Goal: Task Accomplishment & Management: Use online tool/utility

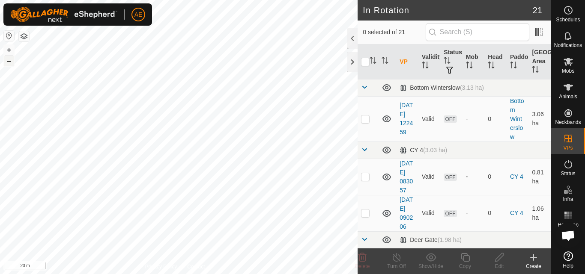
click at [9, 61] on button "–" at bounding box center [9, 61] width 10 height 10
click at [9, 62] on button "–" at bounding box center [9, 61] width 10 height 10
click at [9, 61] on button "–" at bounding box center [9, 61] width 10 height 10
click at [8, 61] on button "–" at bounding box center [9, 61] width 10 height 10
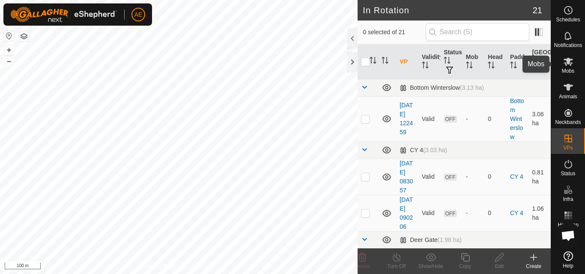
click at [568, 68] on span "Mobs" at bounding box center [568, 70] width 12 height 5
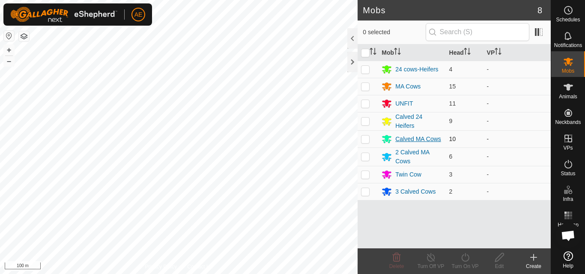
click at [410, 140] on div "Calved MA Cows" at bounding box center [418, 139] width 46 height 9
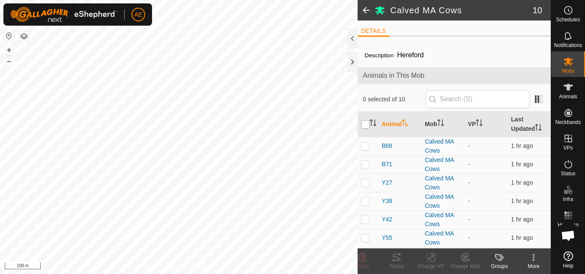
click at [366, 123] on input "checkbox" at bounding box center [365, 124] width 9 height 9
checkbox input "true"
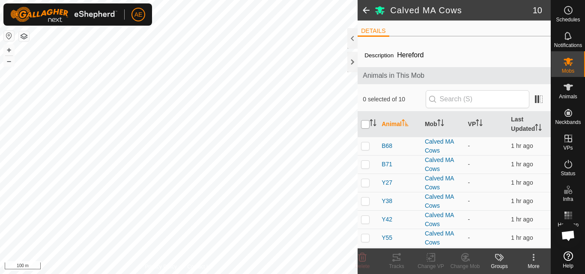
checkbox input "true"
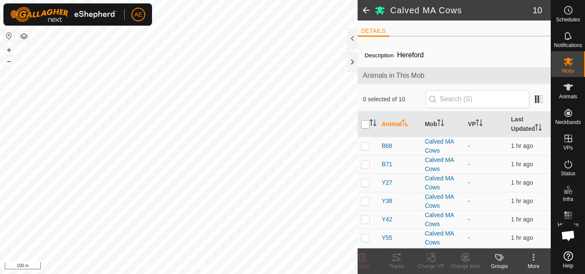
checkbox input "true"
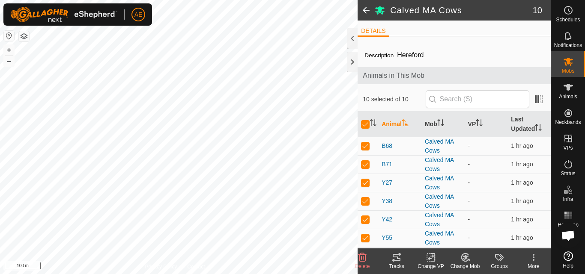
click at [434, 260] on icon at bounding box center [430, 258] width 11 height 10
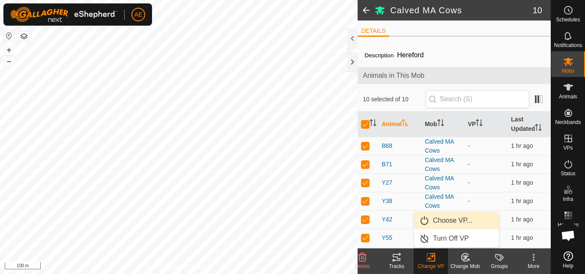
click at [448, 221] on link "Choose VP..." at bounding box center [456, 220] width 85 height 17
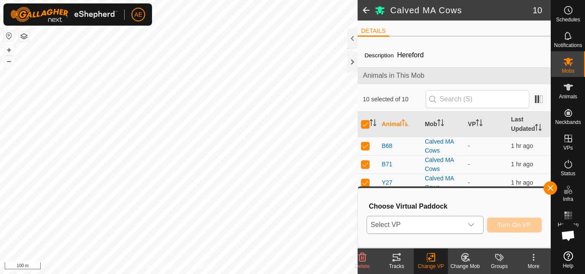
click at [470, 226] on icon "dropdown trigger" at bounding box center [471, 224] width 6 height 3
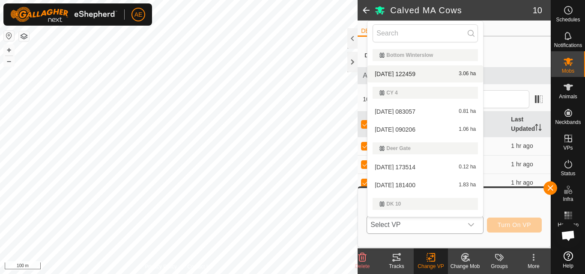
click at [412, 75] on li "[DATE] 122459 3.06 ha" at bounding box center [425, 73] width 116 height 17
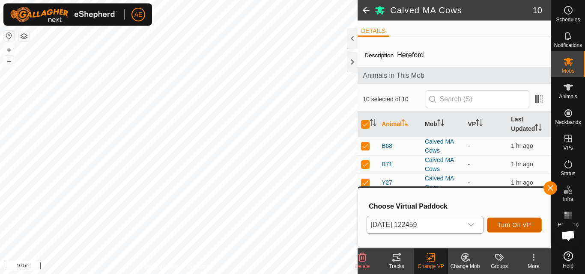
click at [511, 227] on span "Turn On VP" at bounding box center [513, 225] width 33 height 7
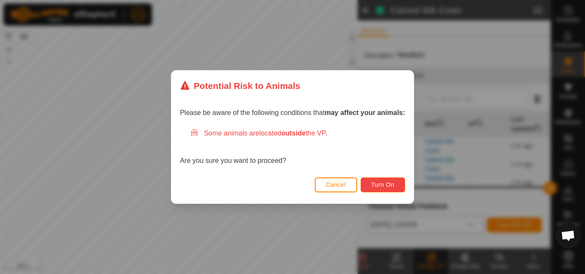
click at [391, 187] on span "Turn On" at bounding box center [382, 184] width 23 height 7
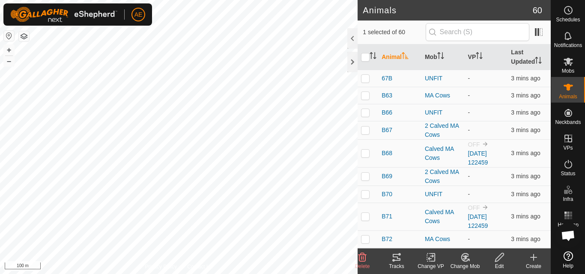
click at [465, 262] on icon at bounding box center [465, 258] width 11 height 10
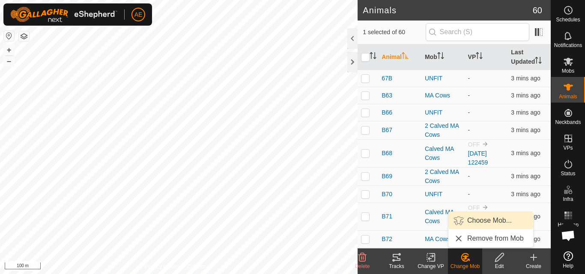
click at [475, 223] on link "Choose Mob..." at bounding box center [490, 220] width 85 height 17
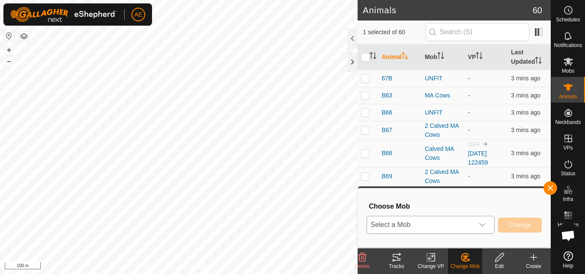
click at [486, 223] on div "dropdown trigger" at bounding box center [481, 225] width 17 height 17
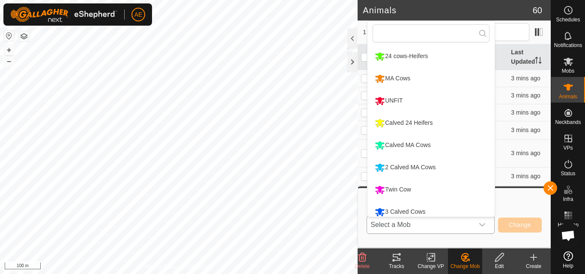
scroll to position [6, 0]
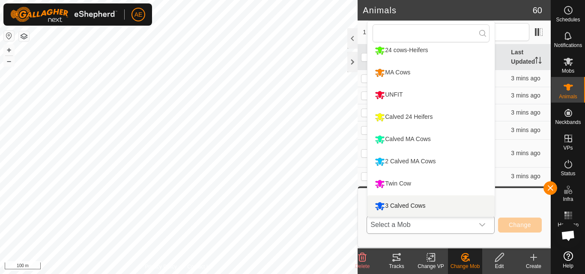
click at [459, 205] on li "3 Calved Cows" at bounding box center [430, 206] width 127 height 21
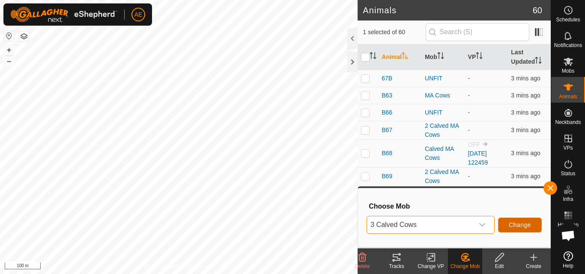
click at [526, 227] on span "Change" at bounding box center [520, 225] width 22 height 7
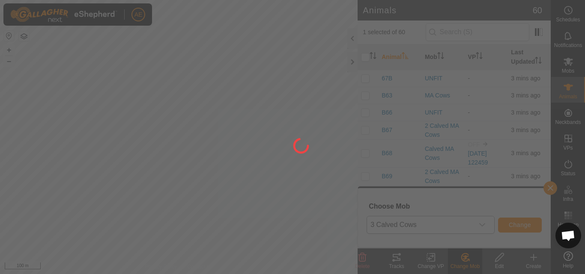
checkbox input "false"
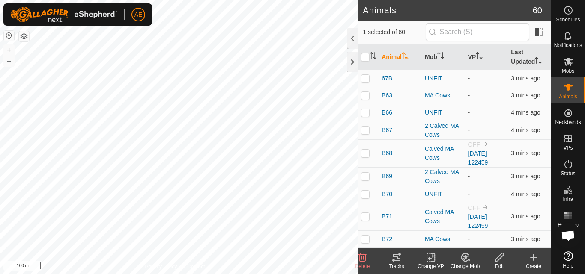
click at [466, 261] on icon at bounding box center [465, 258] width 11 height 10
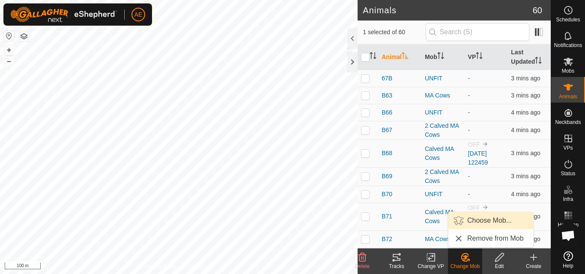
click at [486, 219] on link "Choose Mob..." at bounding box center [490, 220] width 85 height 17
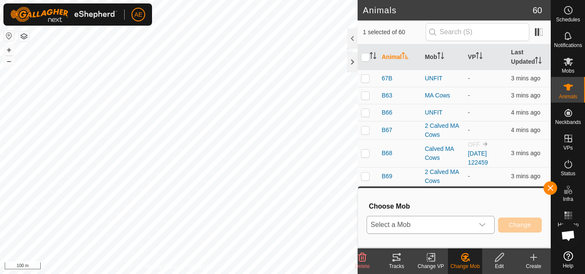
click at [484, 222] on icon "dropdown trigger" at bounding box center [482, 225] width 7 height 7
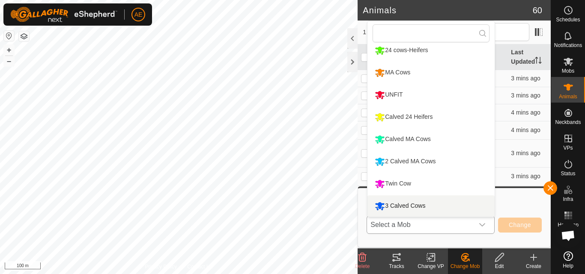
click at [450, 200] on li "3 Calved Cows" at bounding box center [430, 206] width 127 height 21
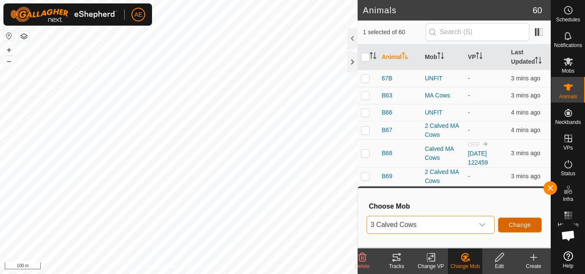
click at [525, 224] on span "Change" at bounding box center [520, 225] width 22 height 7
checkbox input "false"
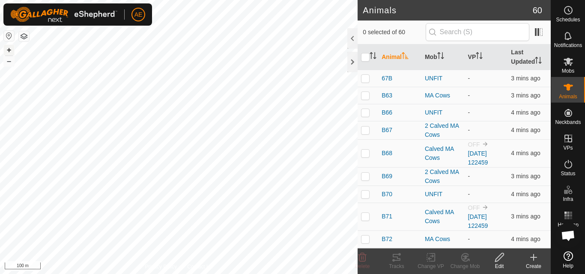
click at [11, 49] on button "+" at bounding box center [9, 50] width 10 height 10
click at [8, 59] on button "–" at bounding box center [9, 61] width 10 height 10
click at [10, 51] on button "+" at bounding box center [9, 50] width 10 height 10
